Goal: Task Accomplishment & Management: Use online tool/utility

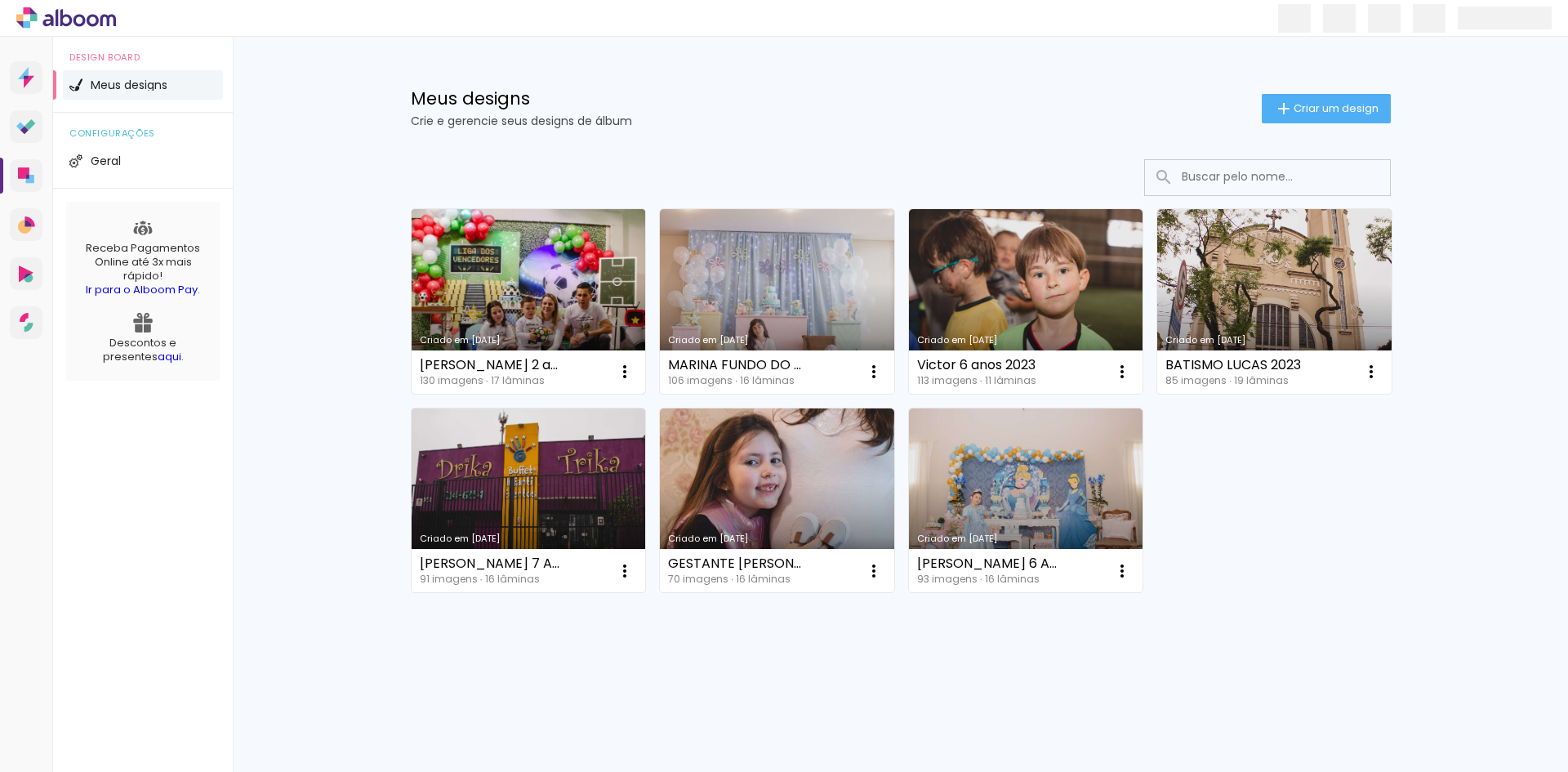
click at [577, 274] on link "Criado em [DATE]" at bounding box center [529, 301] width 234 height 184
